Goal: Obtain resource: Download file/media

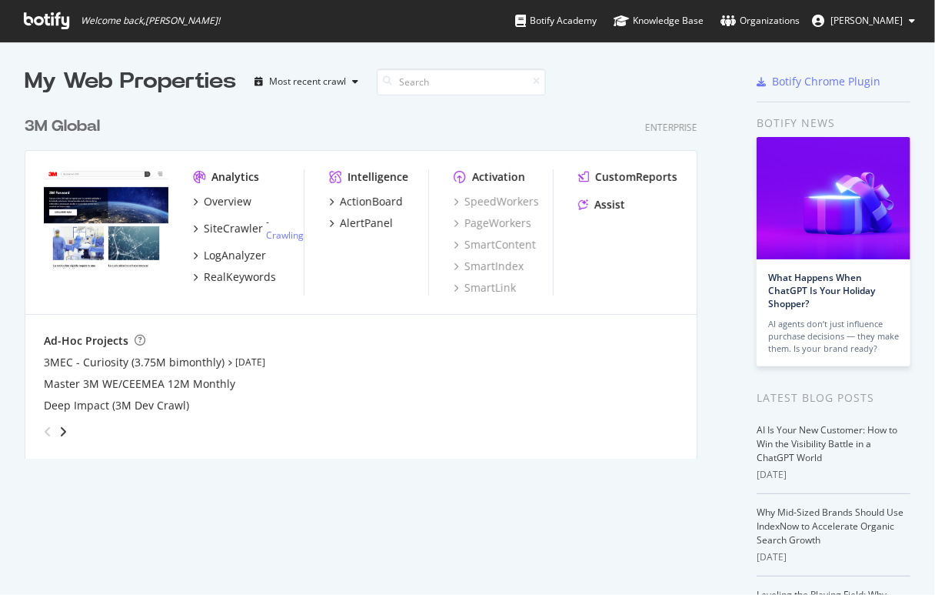
scroll to position [584, 915]
click at [82, 123] on div "3M Global" at bounding box center [62, 126] width 75 height 22
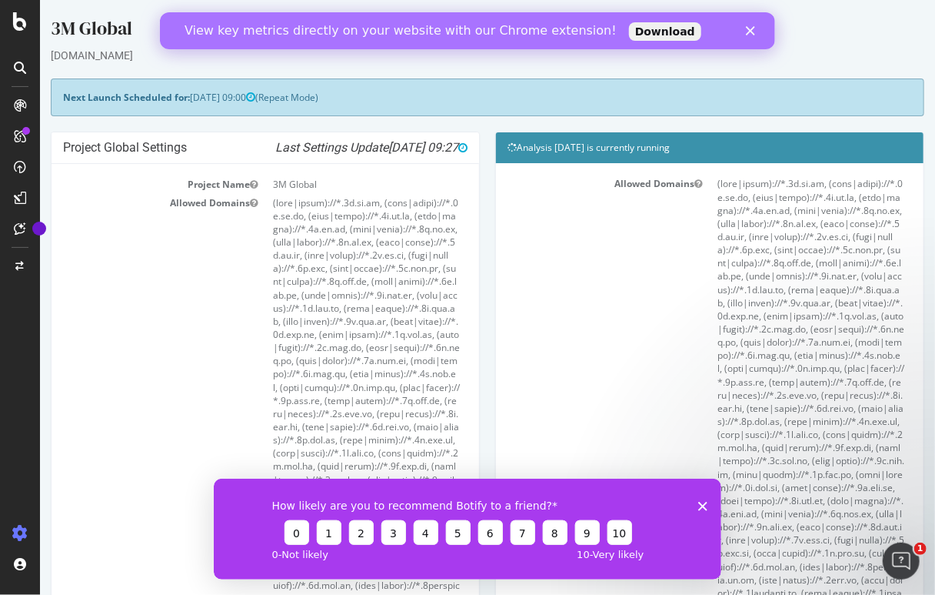
click at [635, 29] on link "Download" at bounding box center [664, 31] width 72 height 18
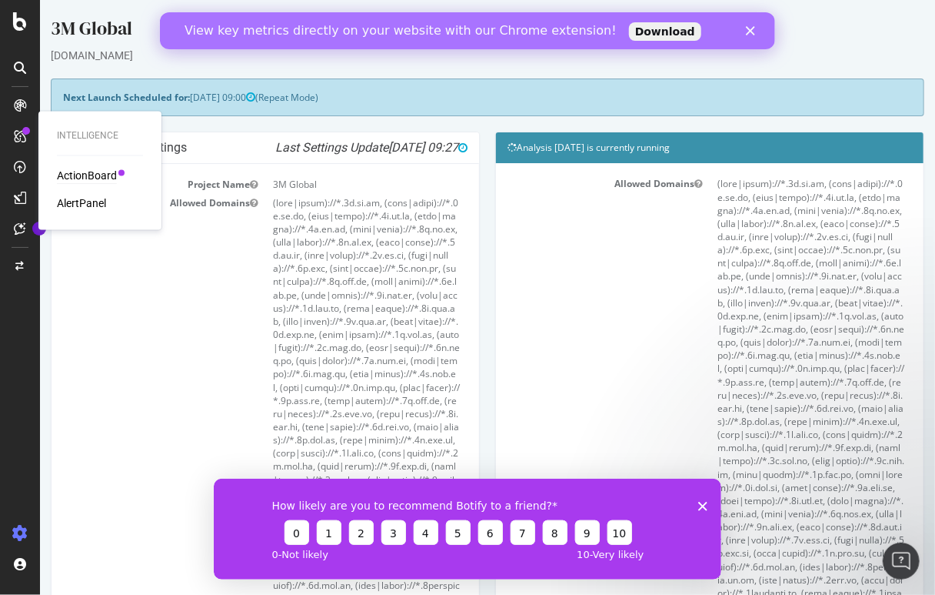
click at [93, 182] on div "ActionBoard" at bounding box center [87, 175] width 60 height 15
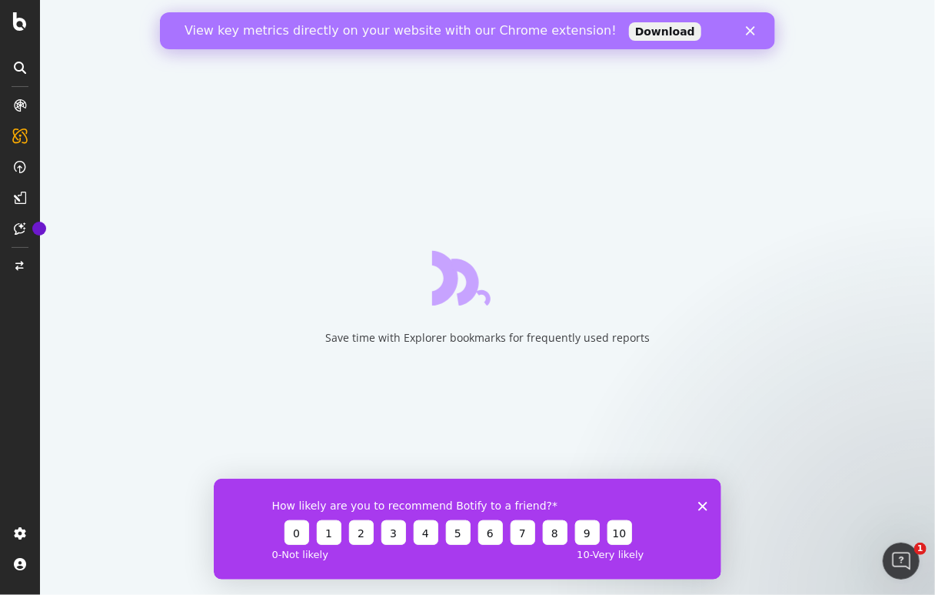
click at [702, 506] on polygon "Close survey" at bounding box center [702, 505] width 9 height 9
